Goal: Task Accomplishment & Management: Use online tool/utility

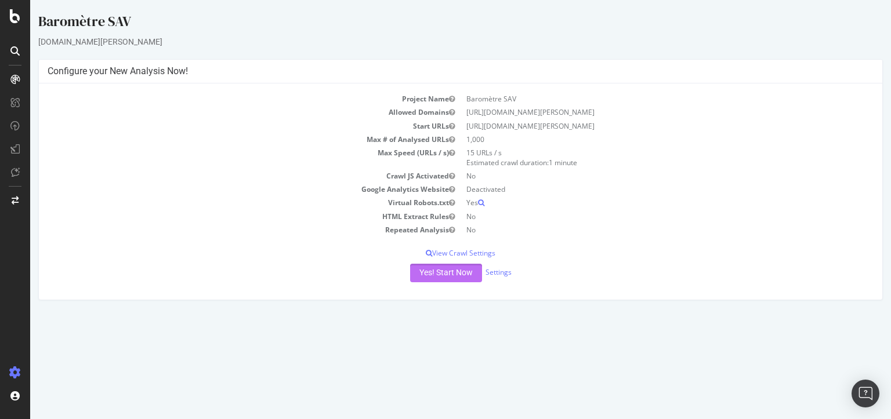
click at [450, 272] on button "Yes! Start Now" at bounding box center [446, 273] width 72 height 19
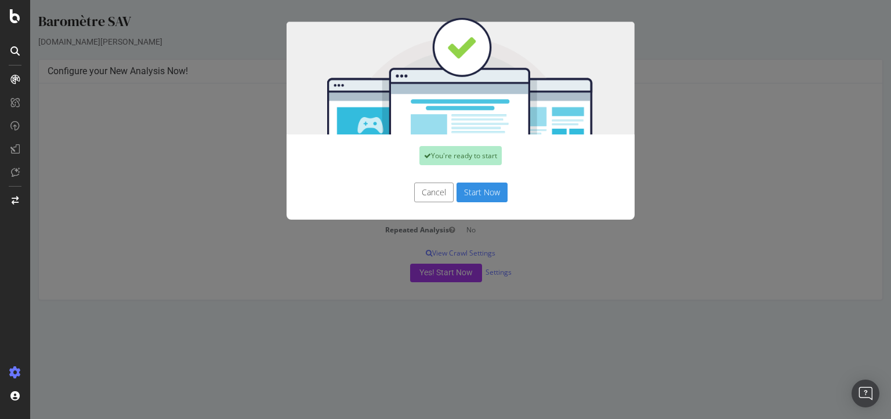
click at [473, 194] on button "Start Now" at bounding box center [481, 193] width 51 height 20
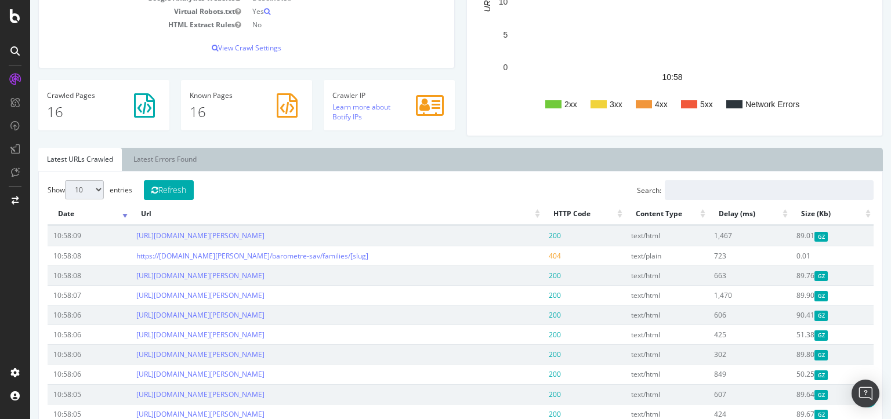
scroll to position [290, 0]
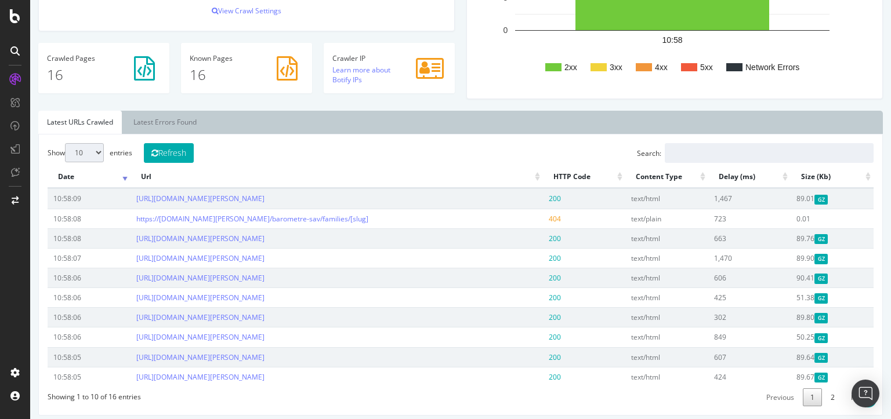
click at [100, 154] on select "10 25 50 100" at bounding box center [84, 152] width 39 height 19
select select "50"
click at [65, 143] on select "10 25 50 100" at bounding box center [84, 152] width 39 height 19
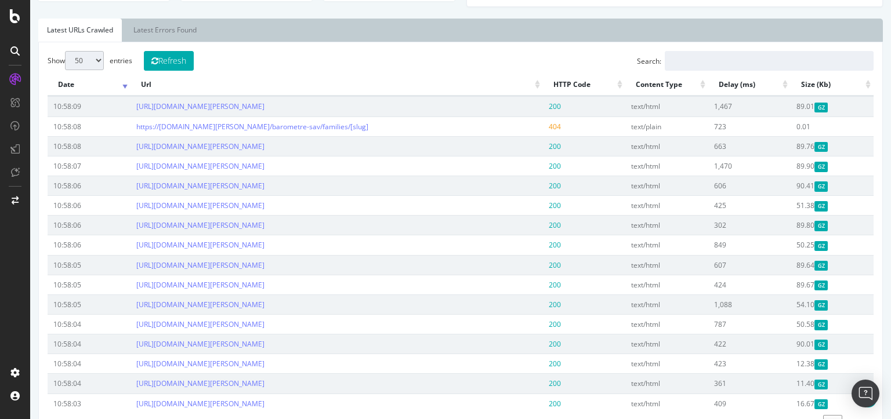
scroll to position [406, 0]
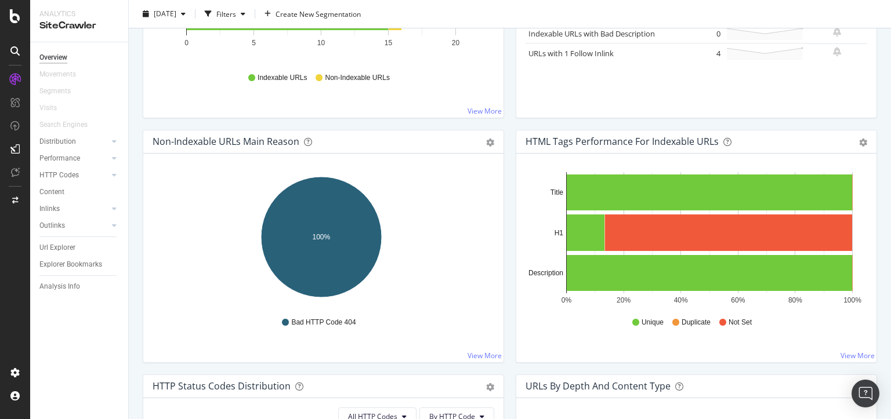
scroll to position [522, 0]
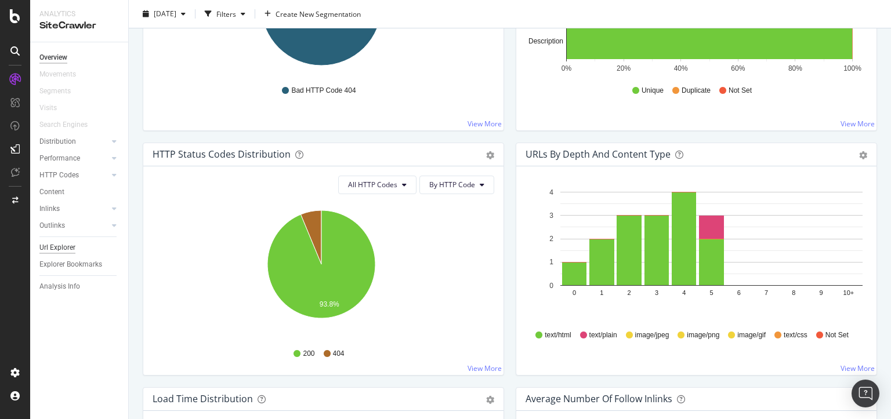
click at [60, 249] on div "Url Explorer" at bounding box center [57, 248] width 36 height 12
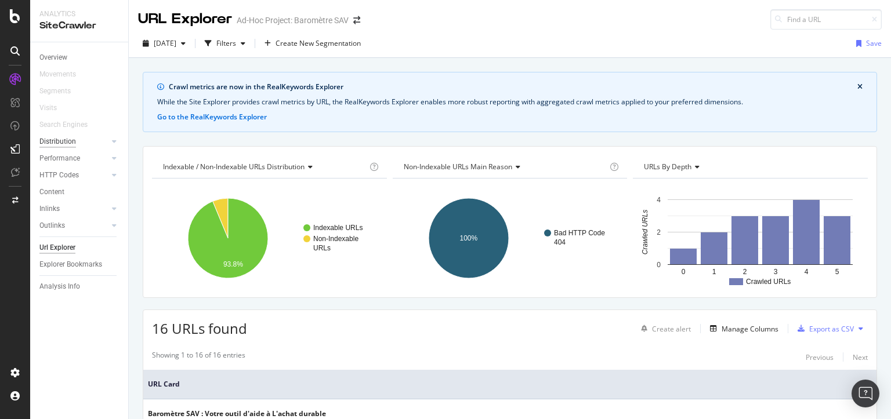
click at [63, 140] on div "Distribution" at bounding box center [57, 142] width 37 height 12
